Goal: Transaction & Acquisition: Purchase product/service

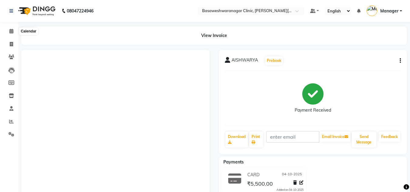
click at [11, 30] on icon at bounding box center [11, 31] width 4 height 5
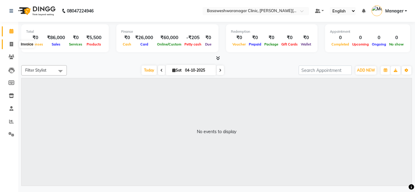
click at [10, 46] on span at bounding box center [11, 44] width 11 height 7
select select "7441"
select select "service"
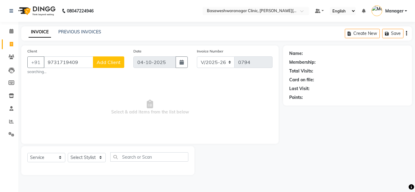
type input "9731719409"
click at [113, 63] on span "Add Client" at bounding box center [109, 62] width 24 height 6
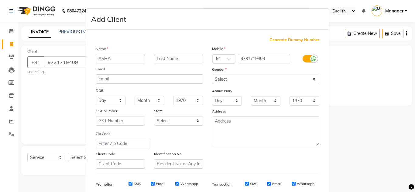
type input "ASHA"
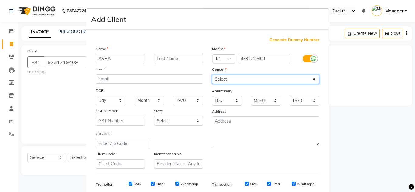
click at [245, 77] on select "Select [DEMOGRAPHIC_DATA] [DEMOGRAPHIC_DATA] Other Prefer Not To Say" at bounding box center [265, 79] width 107 height 9
select select "[DEMOGRAPHIC_DATA]"
click at [212, 75] on select "Select [DEMOGRAPHIC_DATA] [DEMOGRAPHIC_DATA] Other Prefer Not To Say" at bounding box center [265, 79] width 107 height 9
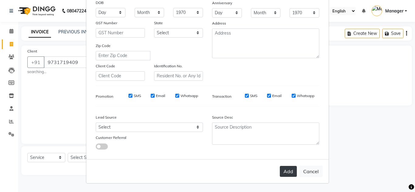
click at [285, 173] on button "Add" at bounding box center [288, 171] width 17 height 11
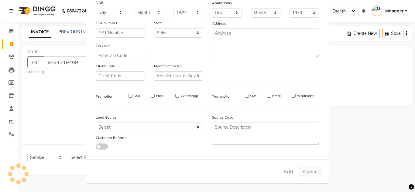
select select
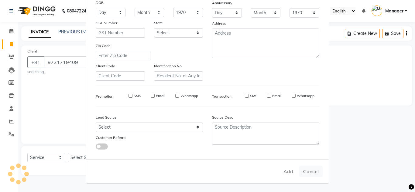
select select
checkbox input "false"
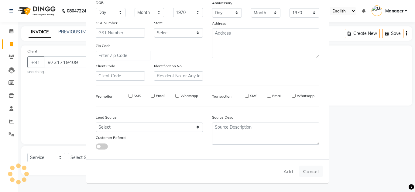
checkbox input "false"
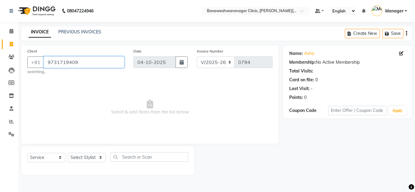
click at [60, 66] on input "9731719409" at bounding box center [84, 62] width 80 height 12
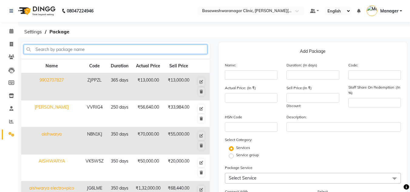
click at [142, 48] on input "text" at bounding box center [116, 49] width 184 height 9
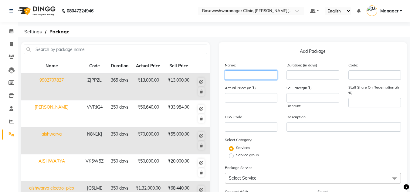
click at [236, 76] on input "text" at bounding box center [251, 74] width 53 height 9
type input "ASHA"
click at [300, 70] on div "Duration: (in days)" at bounding box center [313, 71] width 62 height 18
drag, startPoint x: 300, startPoint y: 70, endPoint x: 298, endPoint y: 77, distance: 8.0
click at [298, 77] on div "Duration: (in days)" at bounding box center [313, 71] width 62 height 18
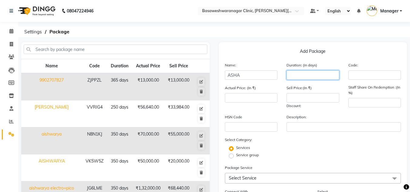
click at [298, 77] on input "number" at bounding box center [313, 74] width 53 height 9
type input "350"
click at [247, 97] on input "number" at bounding box center [251, 97] width 53 height 9
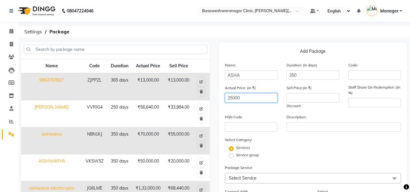
type input "25000"
click at [297, 100] on input "number" at bounding box center [313, 97] width 53 height 9
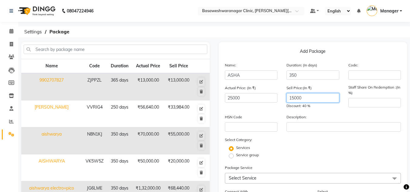
type input "15000"
drag, startPoint x: 303, startPoint y: 122, endPoint x: 303, endPoint y: 126, distance: 3.6
click at [303, 126] on div "Description:" at bounding box center [344, 123] width 124 height 18
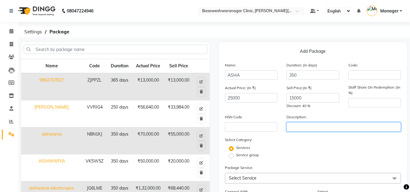
click at [303, 126] on input "text" at bounding box center [344, 126] width 114 height 9
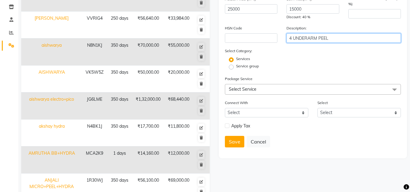
scroll to position [90, 0]
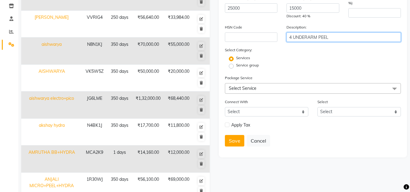
type input "4 UNDERARM PEEL"
click at [271, 88] on span "Select Service" at bounding box center [313, 88] width 176 height 11
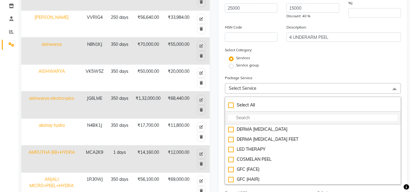
click at [259, 117] on input "multiselect-search" at bounding box center [313, 118] width 170 height 6
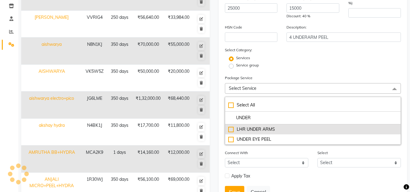
type input "UNDER"
click at [264, 129] on div "LHR UNDER ARMS" at bounding box center [313, 129] width 170 height 6
checkbox input "true"
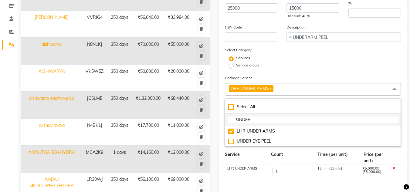
click at [267, 121] on input "UNDER" at bounding box center [313, 120] width 170 height 6
type input "U"
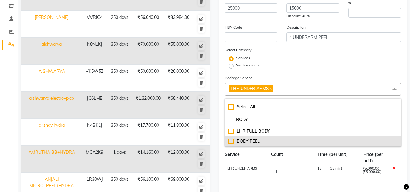
type input "BODY"
click at [257, 140] on div "BODY PEEL" at bounding box center [313, 141] width 170 height 6
checkbox input "true"
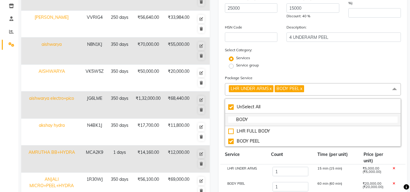
click at [257, 118] on input "BODY" at bounding box center [313, 120] width 170 height 6
click at [395, 168] on icon at bounding box center [394, 168] width 2 height 3
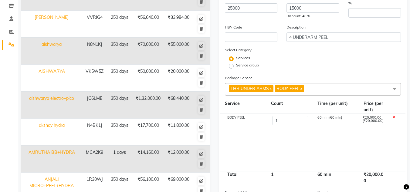
click at [272, 87] on link "x" at bounding box center [270, 88] width 3 height 5
checkbox input "false"
click at [308, 88] on span "BODY PEEL x" at bounding box center [313, 89] width 176 height 12
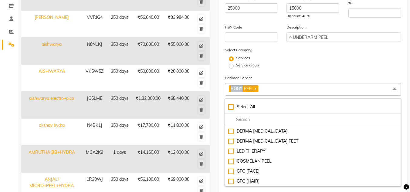
click at [308, 88] on span "BODY PEEL x" at bounding box center [313, 89] width 176 height 12
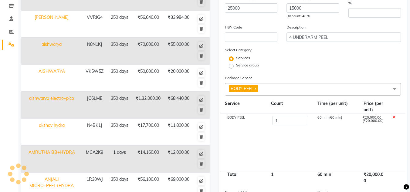
click at [308, 88] on span "BODY PEEL x" at bounding box center [313, 89] width 176 height 12
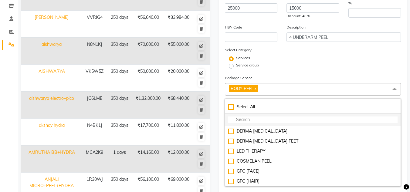
click at [270, 120] on input "multiselect-search" at bounding box center [313, 120] width 170 height 6
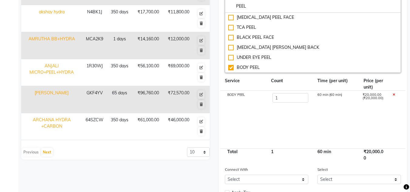
scroll to position [246, 0]
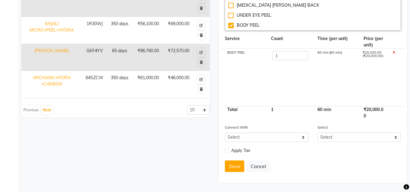
type input "PEEL"
click at [296, 58] on input "1" at bounding box center [290, 55] width 36 height 9
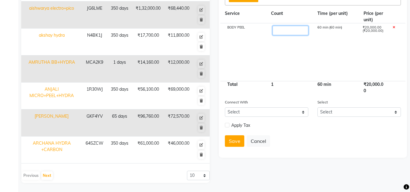
type input "4"
click at [340, 141] on div "Save Cancel" at bounding box center [313, 141] width 176 height 12
click at [239, 136] on button "Save" at bounding box center [234, 141] width 19 height 12
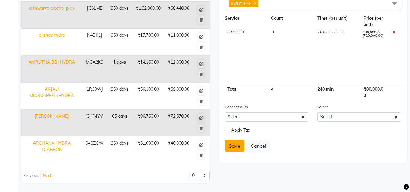
click at [230, 148] on button "Save" at bounding box center [234, 146] width 19 height 12
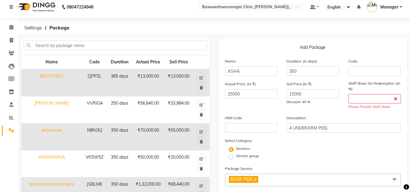
scroll to position [4, 0]
click at [369, 97] on input "number" at bounding box center [375, 98] width 53 height 9
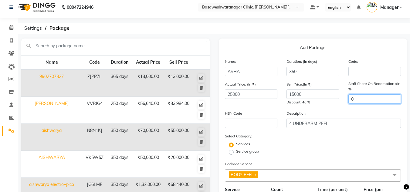
scroll to position [180, 0]
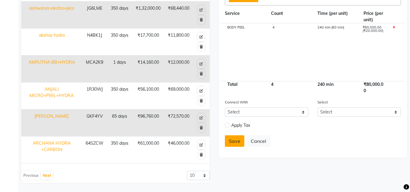
type input "0"
click at [232, 144] on button "Save" at bounding box center [234, 141] width 19 height 12
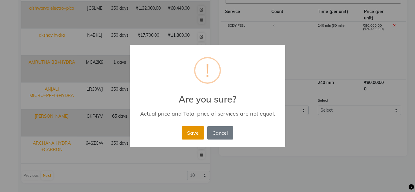
click at [193, 133] on button "Save" at bounding box center [193, 132] width 22 height 13
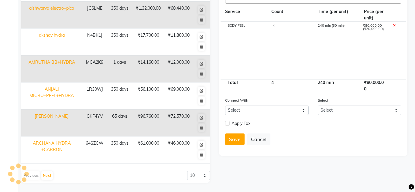
select select
checkbox input "false"
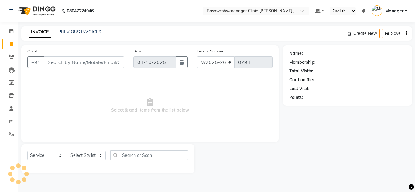
select select "7441"
select select "service"
type input "9731719409"
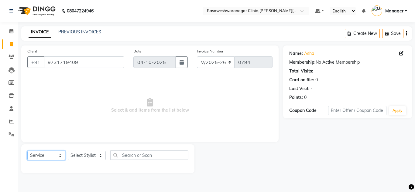
click at [49, 155] on select "Select Service Product Membership Package Voucher Prepaid Gift Card" at bounding box center [46, 155] width 38 height 9
select select "package"
click at [27, 151] on select "Select Service Product Membership Package Voucher Prepaid Gift Card" at bounding box center [46, 155] width 38 height 9
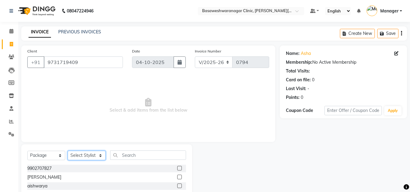
click at [85, 157] on select "Select Stylist Dr.Jabin DR MEHJABIN JAYSHREE Manager NAVYA RAJEESHA SANSKRUTHI …" at bounding box center [87, 155] width 38 height 9
select select "65316"
click at [68, 151] on select "Select Stylist Dr.Jabin DR MEHJABIN JAYSHREE Manager NAVYA RAJEESHA SANSKRUTHI …" at bounding box center [87, 155] width 38 height 9
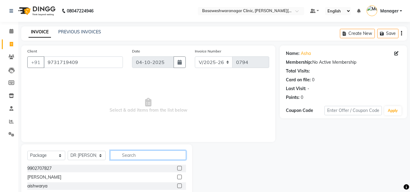
click at [136, 156] on input "text" at bounding box center [148, 155] width 76 height 9
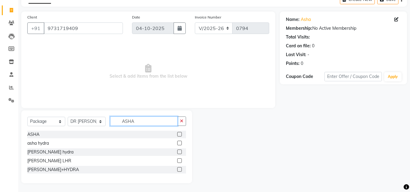
scroll to position [34, 0]
type input "ASHA"
click at [181, 133] on label at bounding box center [179, 134] width 5 height 5
click at [181, 133] on input "checkbox" at bounding box center [179, 134] width 4 height 4
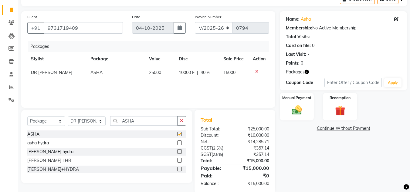
checkbox input "false"
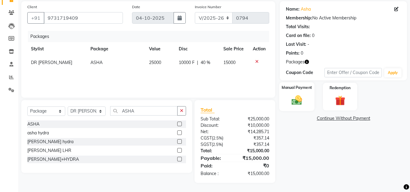
click at [305, 89] on label "Manual Payment" at bounding box center [297, 88] width 30 height 6
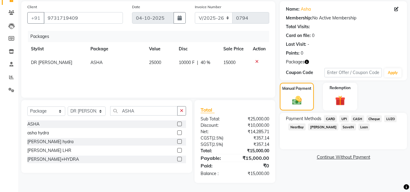
click at [326, 120] on span "CARD" at bounding box center [330, 118] width 13 height 7
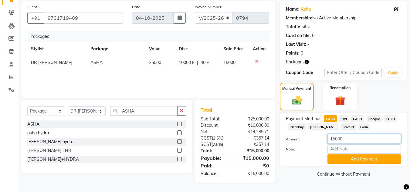
click at [333, 142] on input "15000" at bounding box center [364, 138] width 73 height 9
type input "7500"
click at [351, 160] on button "Add Payment" at bounding box center [364, 159] width 73 height 9
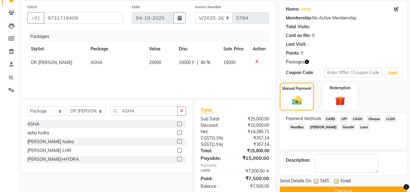
scroll to position [57, 0]
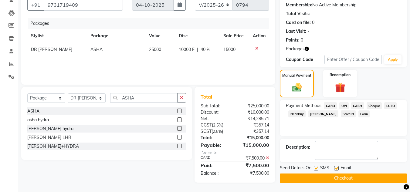
click at [328, 177] on button "Checkout" at bounding box center [343, 178] width 127 height 9
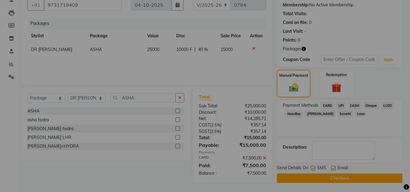
checkbox input "false"
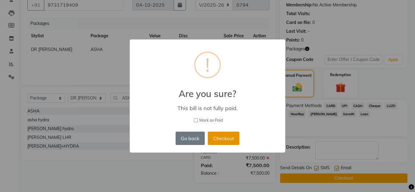
click at [229, 138] on button "Checkout" at bounding box center [224, 138] width 32 height 13
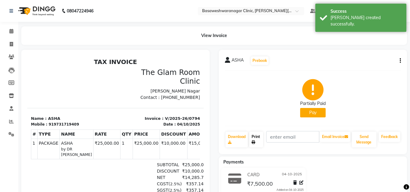
click at [257, 145] on link "Print" at bounding box center [256, 140] width 14 height 16
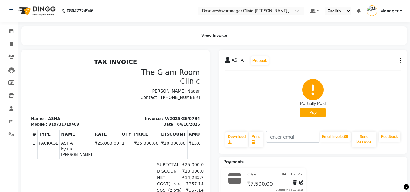
click at [380, 86] on div "Partially Paid Pay" at bounding box center [313, 99] width 176 height 46
